Goal: Find specific page/section: Find specific page/section

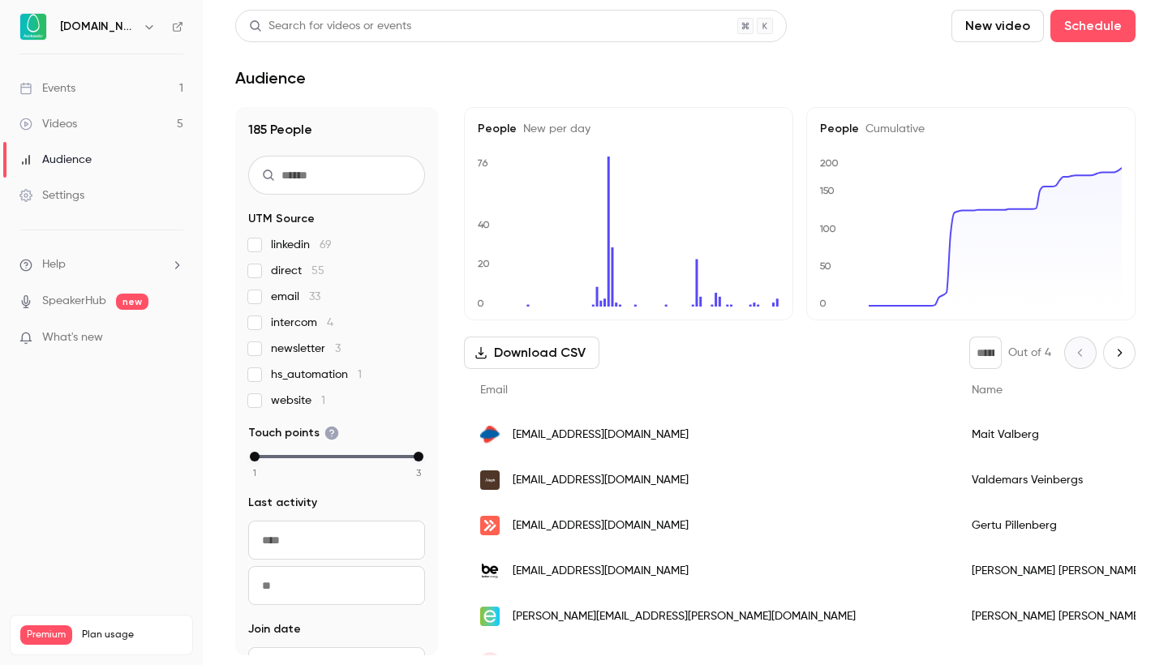
click at [123, 90] on link "Events 1" at bounding box center [101, 89] width 203 height 36
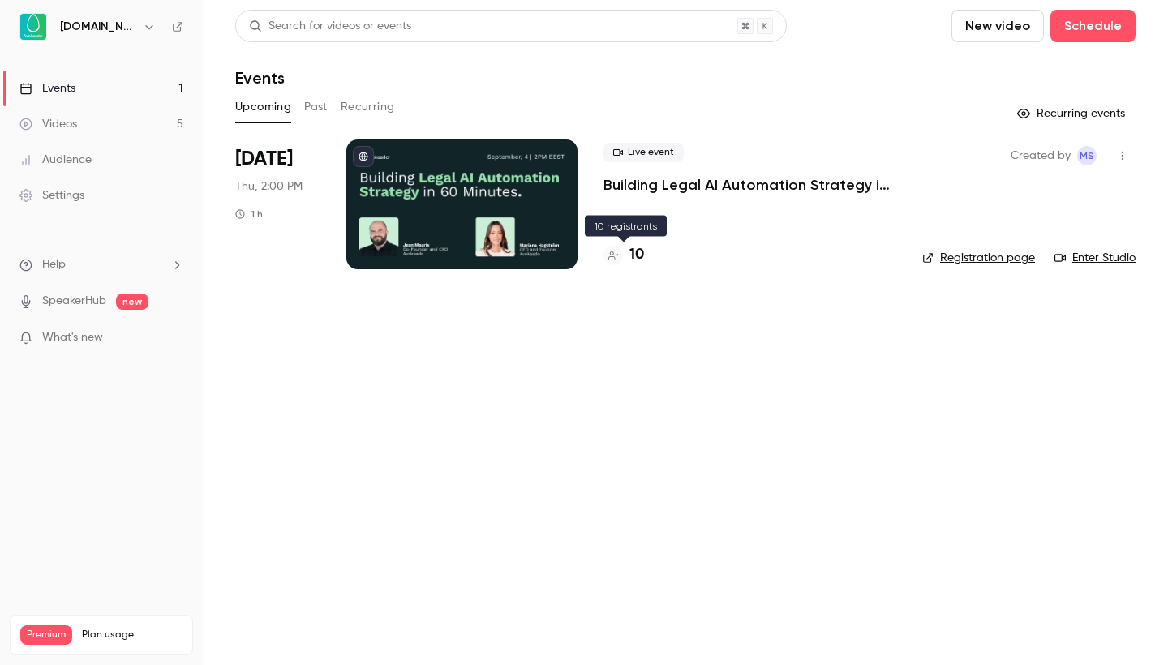
click at [632, 256] on h4 "10" at bounding box center [636, 255] width 15 height 22
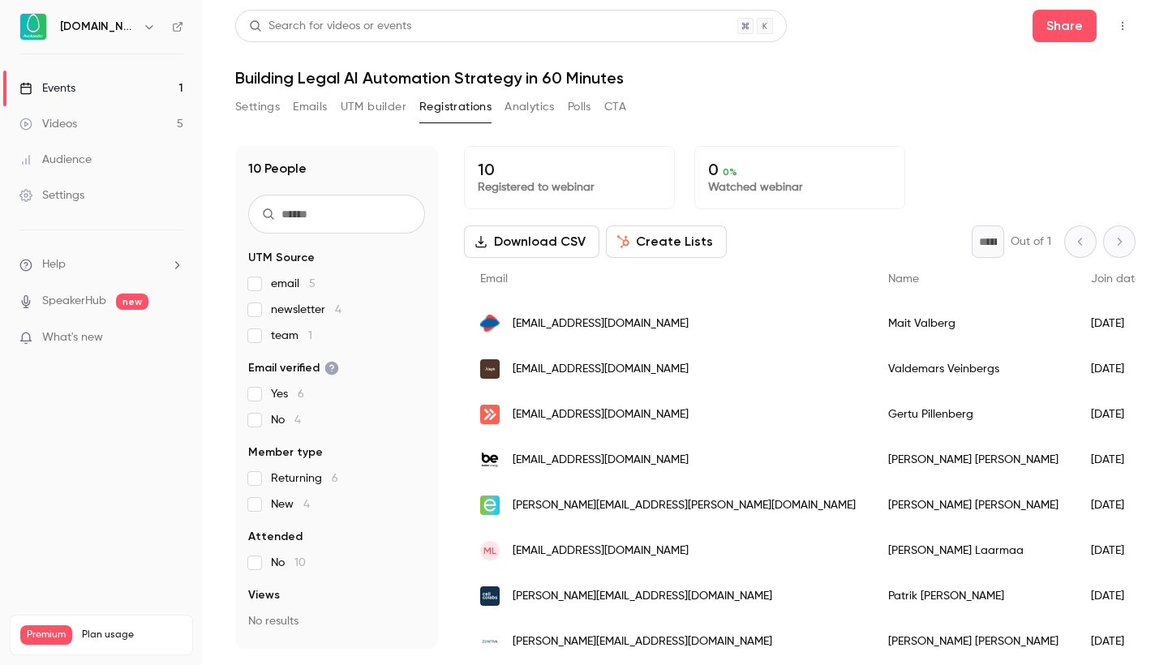
click at [285, 304] on span "newsletter 4" at bounding box center [306, 310] width 71 height 16
click at [87, 94] on link "Events 1" at bounding box center [101, 89] width 203 height 36
